Goal: Task Accomplishment & Management: Manage account settings

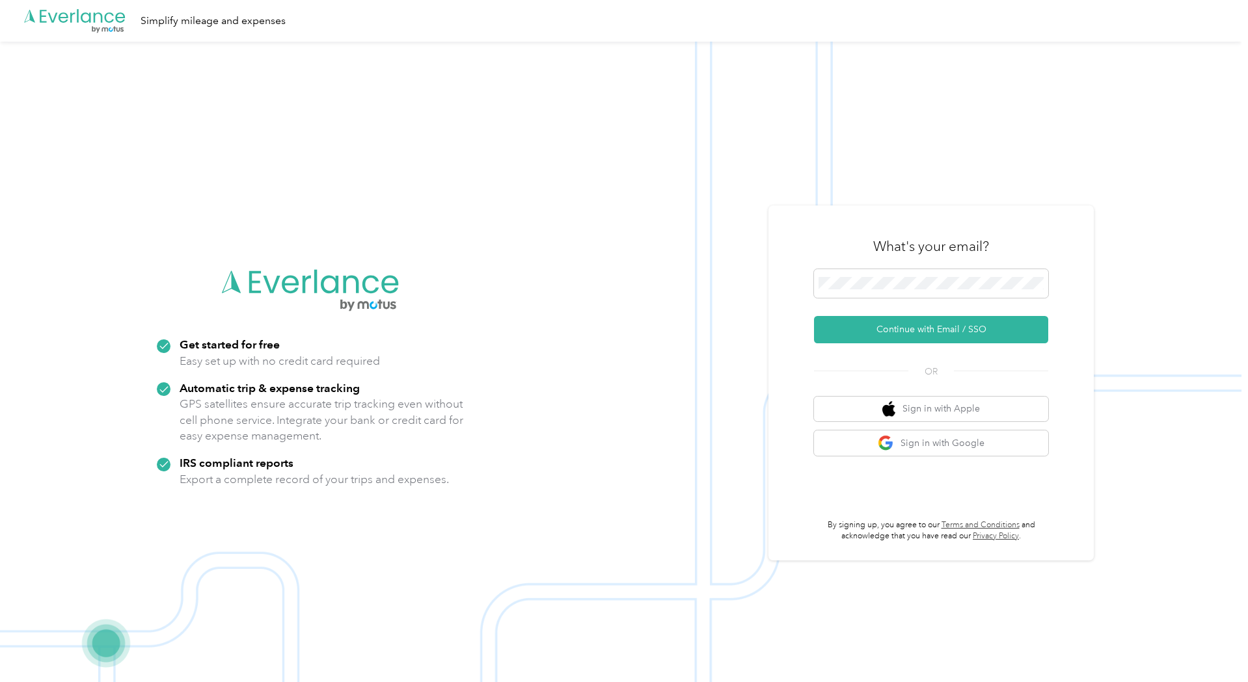
click at [1208, 269] on img at bounding box center [620, 383] width 1241 height 682
click at [945, 336] on button "Continue with Email / SSO" at bounding box center [931, 329] width 234 height 27
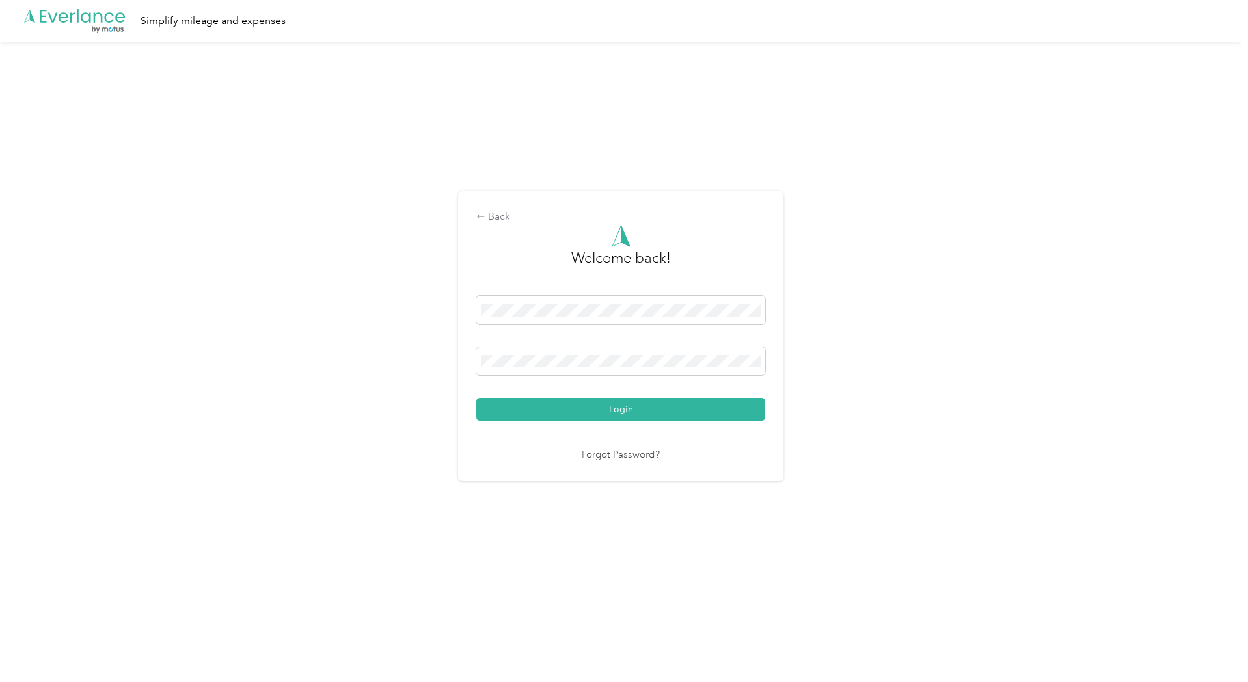
click at [861, 338] on div "Back Welcome back! Login Forgot Password?" at bounding box center [620, 342] width 1241 height 601
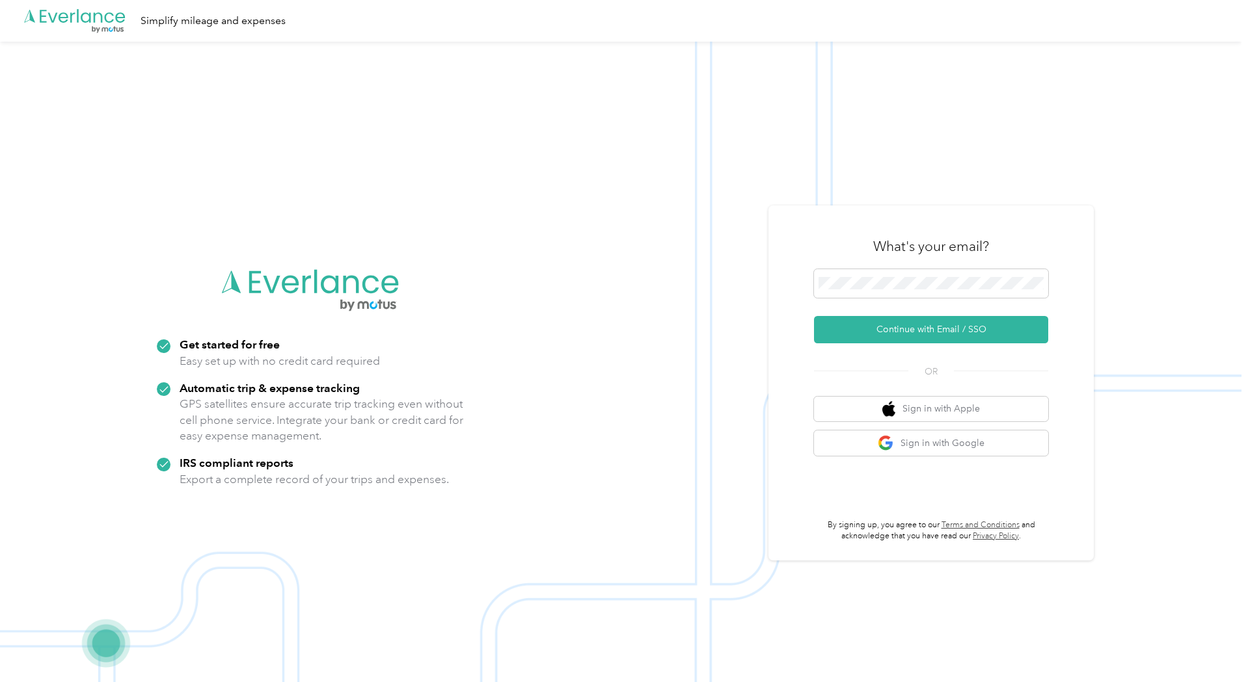
scroll to position [42, 0]
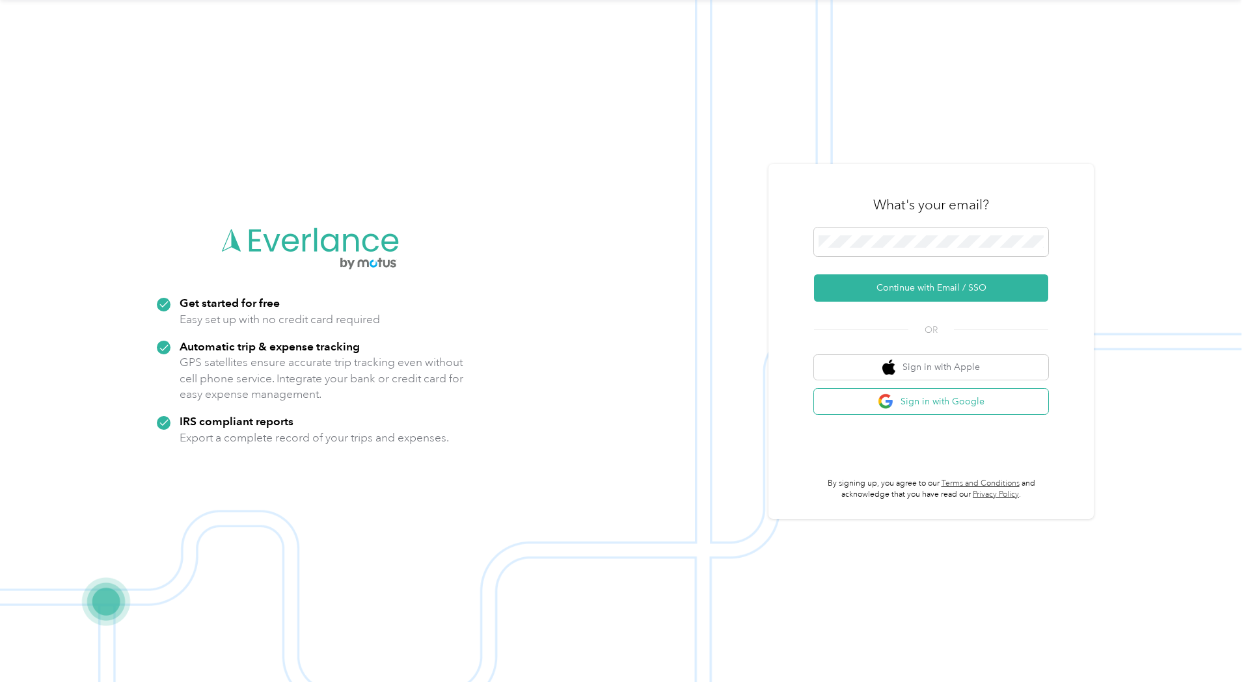
click at [930, 396] on button "Sign in with Google" at bounding box center [931, 401] width 234 height 25
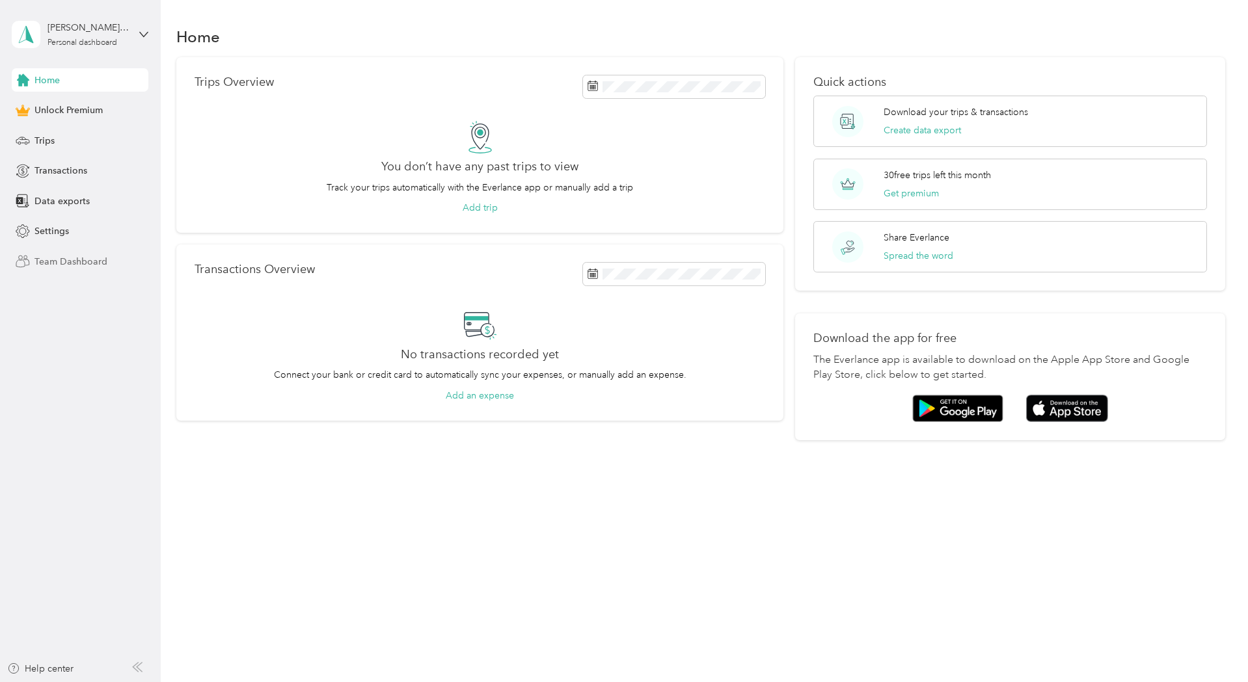
click at [62, 257] on span "Team Dashboard" at bounding box center [70, 262] width 73 height 14
click at [144, 32] on icon at bounding box center [143, 34] width 9 height 9
click at [61, 105] on div "Log out" at bounding box center [48, 107] width 50 height 14
